Goal: Task Accomplishment & Management: Manage account settings

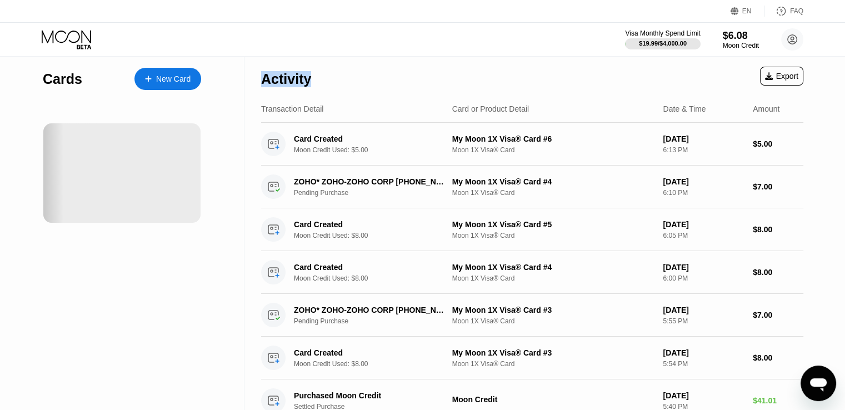
drag, startPoint x: 262, startPoint y: 78, endPoint x: 320, endPoint y: 73, distance: 58.5
click at [320, 73] on div "Activity Export" at bounding box center [532, 76] width 542 height 39
click at [333, 79] on div "Activity Export" at bounding box center [532, 76] width 542 height 39
click at [260, 82] on div "Activity Export Transaction Detail Card or Product Detail Date & Time Amount Ca…" at bounding box center [531, 346] width 575 height 579
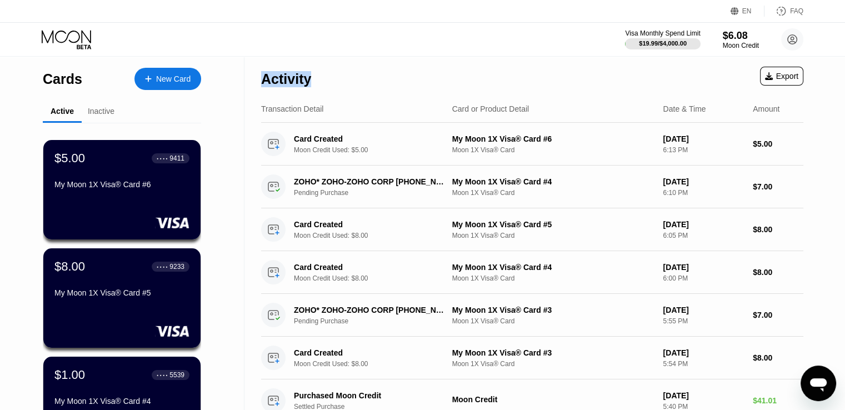
click at [257, 79] on div "Activity Export Transaction Detail Card or Product Detail Date & Time Amount Ca…" at bounding box center [531, 382] width 575 height 650
click at [257, 78] on div "Activity Export Transaction Detail Card or Product Detail Date & Time Amount Ca…" at bounding box center [531, 382] width 575 height 650
click at [316, 74] on div "Activity Export" at bounding box center [532, 76] width 542 height 39
click at [324, 92] on div "Activity Export" at bounding box center [532, 76] width 542 height 39
click at [310, 89] on div "Activity" at bounding box center [286, 76] width 50 height 39
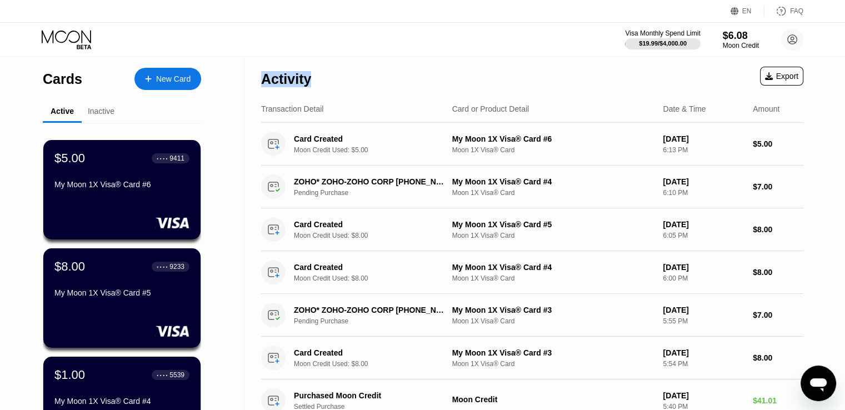
click at [214, 87] on div "Cards New Card Active Inactive $5.00 ● ● ● ● 9411 My Moon 1X Visa® Card #6 $8.0…" at bounding box center [122, 382] width 244 height 650
click at [111, 111] on div "Inactive" at bounding box center [101, 111] width 27 height 9
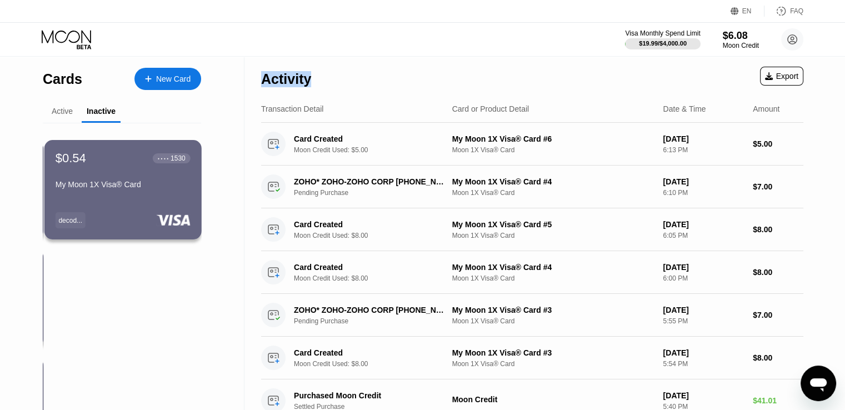
click at [74, 115] on div "Active" at bounding box center [62, 112] width 39 height 22
click at [64, 114] on div "Active" at bounding box center [62, 111] width 21 height 9
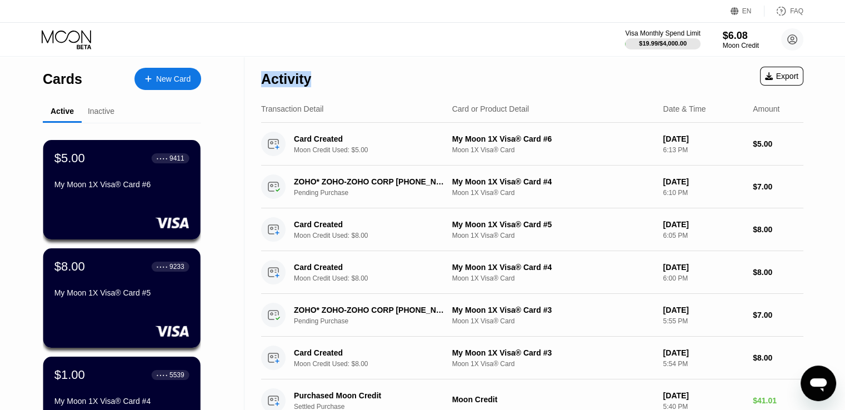
click at [356, 74] on div "Activity Export" at bounding box center [532, 76] width 542 height 39
click at [369, 55] on div "Visa Monthly Spend Limit $19.99 / $4,000.00 $6.08 Moon Credit [EMAIL_ADDRESS][D…" at bounding box center [422, 39] width 845 height 33
